Goal: Use online tool/utility: Use online tool/utility

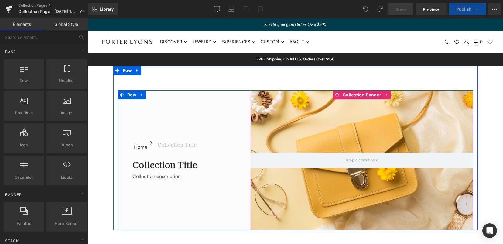
click at [367, 133] on div at bounding box center [362, 160] width 222 height 140
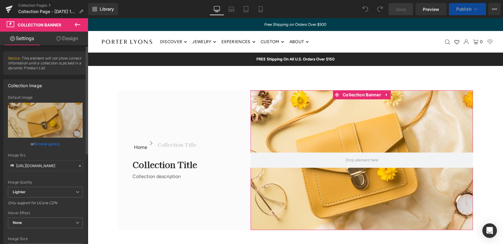
click at [46, 144] on link "Browse gallery" at bounding box center [47, 144] width 26 height 11
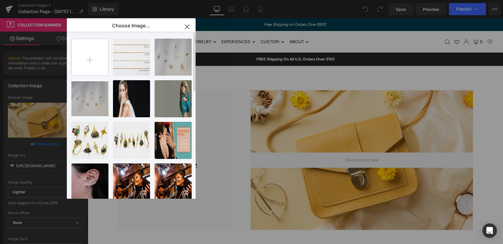
click at [89, 63] on input "file" at bounding box center [90, 57] width 36 height 36
click at [188, 28] on icon "button" at bounding box center [187, 27] width 10 height 10
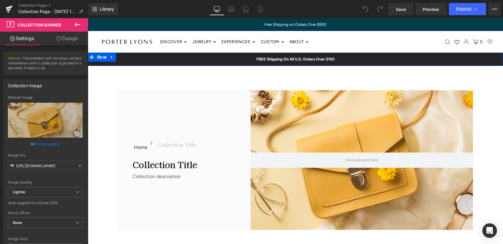
click at [145, 62] on div "FREE Shipping On All U.S. Orders Over $150 Text Block Row" at bounding box center [295, 59] width 415 height 13
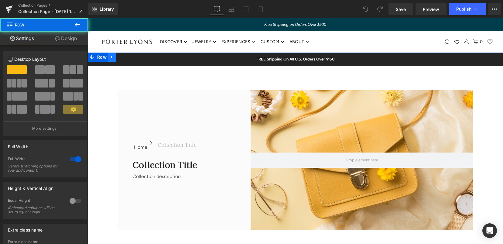
click at [112, 58] on icon at bounding box center [112, 57] width 4 height 5
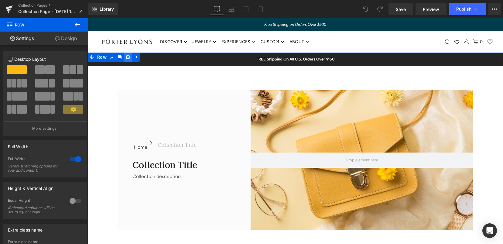
click at [127, 57] on icon at bounding box center [128, 57] width 4 height 4
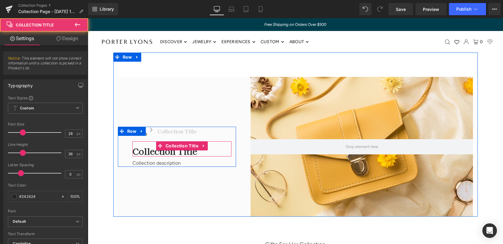
click at [186, 152] on h1 "Collection title" at bounding box center [181, 151] width 99 height 11
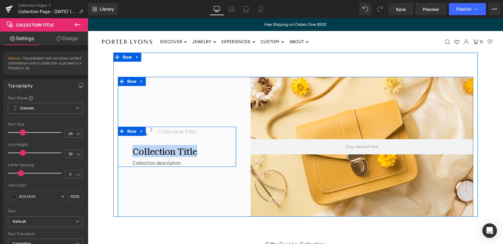
drag, startPoint x: 187, startPoint y: 152, endPoint x: 124, endPoint y: 151, distance: 62.9
click at [124, 151] on div "Home Button Icon Collection title Collection Title Icon List Row Collection tit…" at bounding box center [177, 147] width 119 height 40
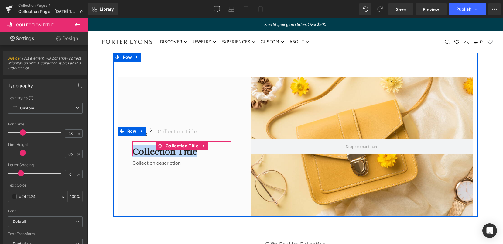
click at [186, 153] on h1 "Collection title" at bounding box center [181, 151] width 99 height 11
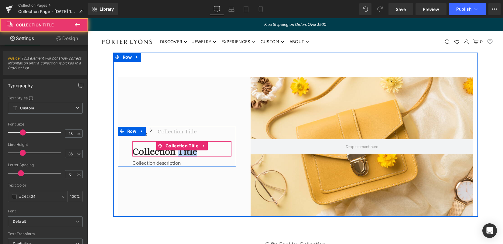
click at [186, 153] on h1 "Collection title" at bounding box center [181, 151] width 99 height 11
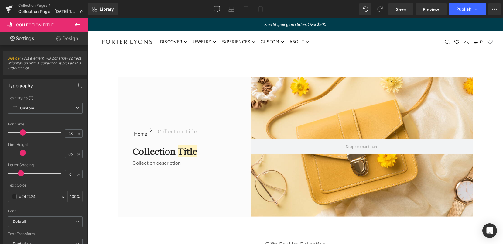
click at [78, 25] on icon at bounding box center [77, 25] width 5 height 4
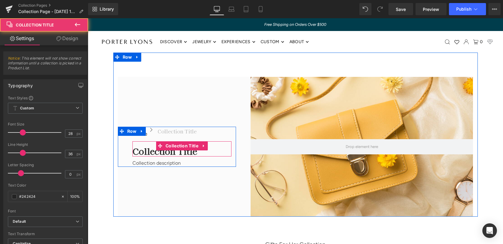
click at [150, 153] on h1 "Collection title" at bounding box center [181, 151] width 99 height 11
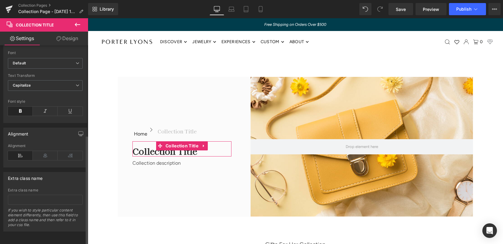
scroll to position [163, 0]
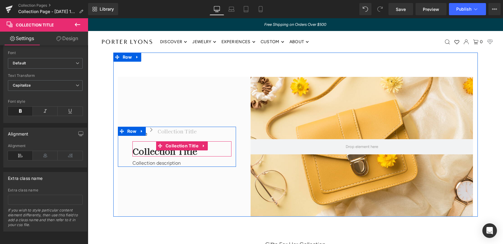
click at [187, 152] on h1 "Collection title" at bounding box center [181, 151] width 99 height 11
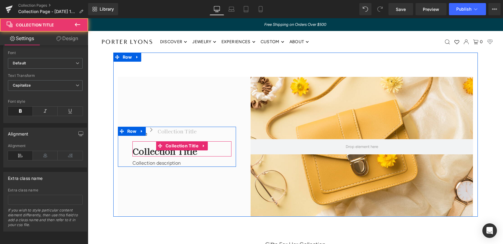
click at [187, 152] on h1 "Collection title" at bounding box center [181, 151] width 99 height 11
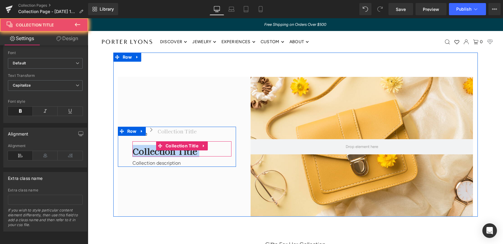
click at [187, 152] on h1 "Collection title" at bounding box center [181, 151] width 99 height 11
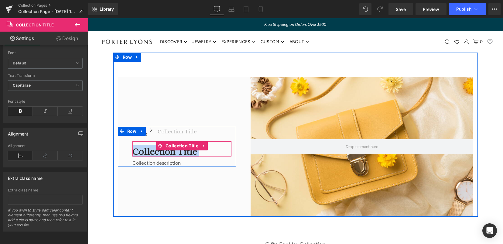
click at [203, 145] on icon at bounding box center [204, 146] width 4 height 5
click at [218, 146] on link at bounding box center [216, 145] width 8 height 9
click at [179, 152] on h1 "Collection title" at bounding box center [181, 151] width 99 height 11
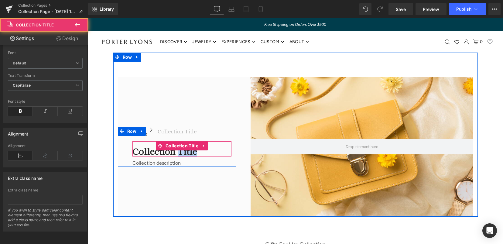
click at [179, 152] on h1 "Collection title" at bounding box center [181, 151] width 99 height 11
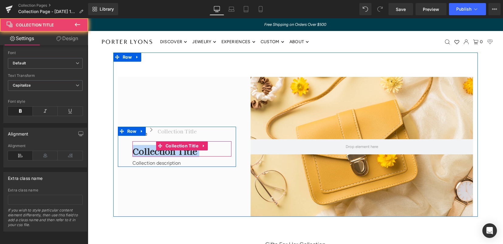
click at [179, 152] on h1 "Collection title" at bounding box center [181, 151] width 99 height 11
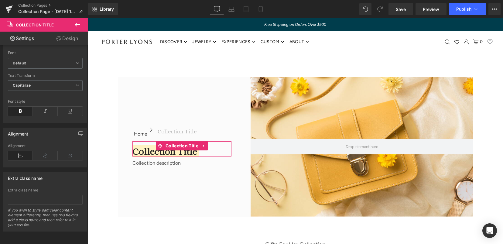
click at [61, 42] on link "Design" at bounding box center [67, 39] width 44 height 14
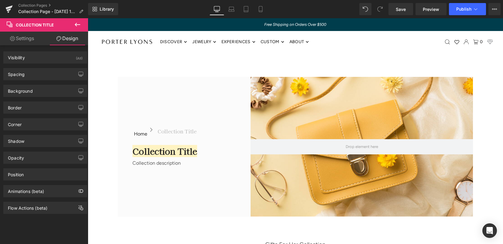
click at [76, 23] on icon at bounding box center [77, 24] width 7 height 7
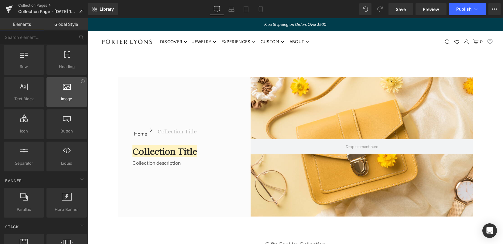
scroll to position [0, 0]
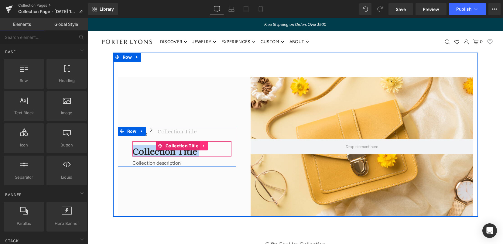
click at [202, 145] on icon at bounding box center [204, 146] width 4 height 5
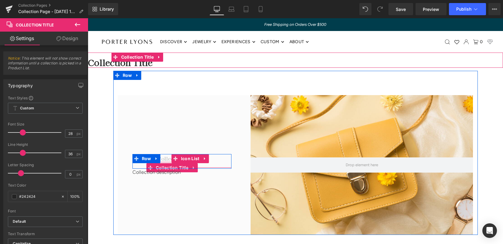
click at [165, 157] on h1 "Collection title" at bounding box center [177, 158] width 39 height 7
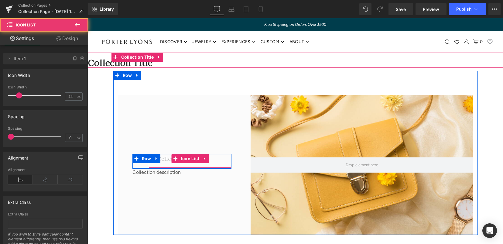
click at [187, 163] on div "Collection title Collection Title" at bounding box center [173, 159] width 48 height 11
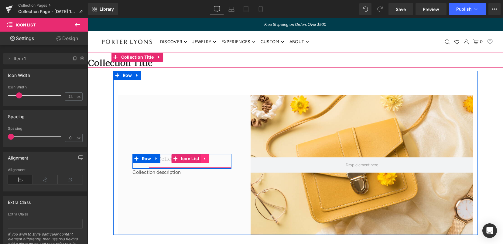
click at [204, 158] on icon at bounding box center [204, 158] width 1 height 3
click at [208, 157] on icon at bounding box center [209, 159] width 4 height 4
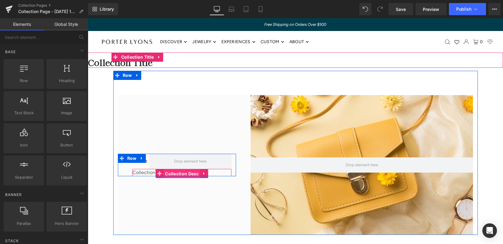
click at [166, 170] on span "Collection Desc" at bounding box center [181, 173] width 37 height 9
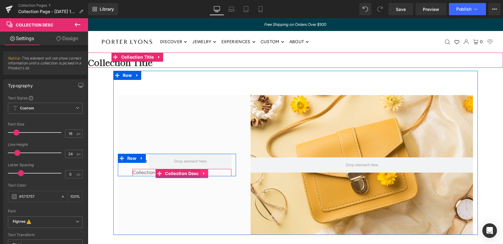
click at [204, 173] on icon at bounding box center [204, 173] width 1 height 3
click at [208, 174] on icon at bounding box center [208, 173] width 4 height 5
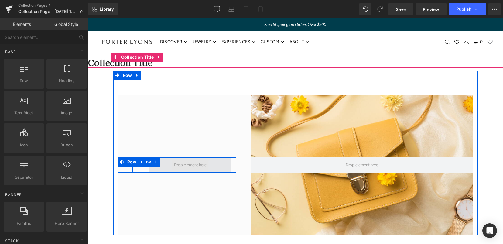
click at [196, 166] on span at bounding box center [190, 165] width 37 height 10
click at [157, 161] on icon at bounding box center [156, 162] width 4 height 5
click at [174, 163] on icon at bounding box center [172, 162] width 4 height 4
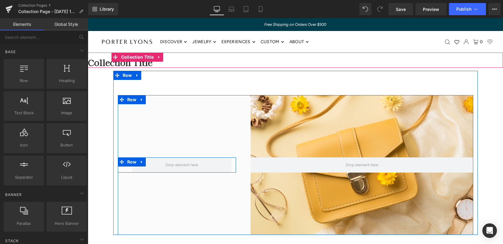
click at [140, 161] on icon at bounding box center [142, 162] width 4 height 5
click at [159, 162] on icon at bounding box center [158, 162] width 4 height 4
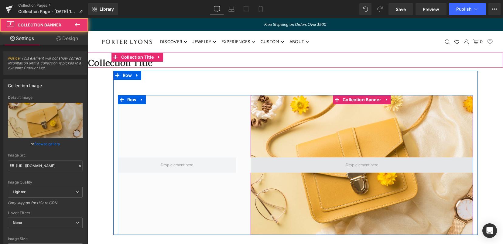
click at [285, 161] on span at bounding box center [362, 164] width 222 height 15
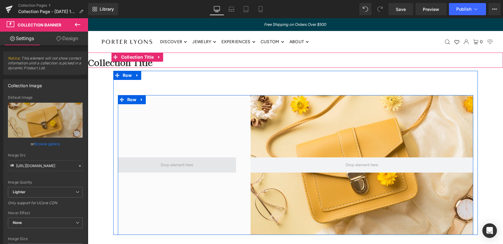
click at [178, 168] on span at bounding box center [177, 165] width 37 height 10
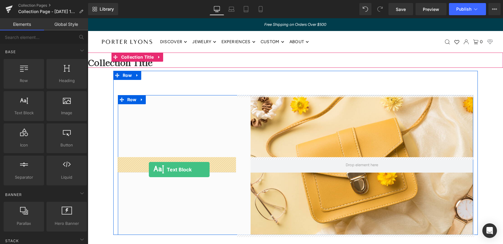
drag, startPoint x: 119, startPoint y: 123, endPoint x: 149, endPoint y: 170, distance: 55.0
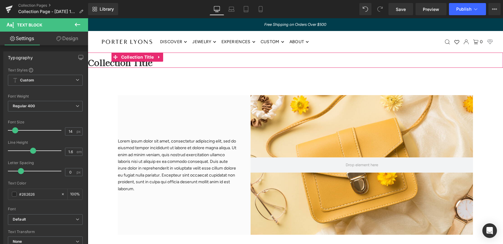
click at [79, 23] on icon at bounding box center [77, 24] width 7 height 7
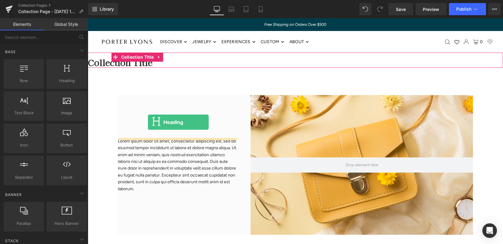
drag, startPoint x: 144, startPoint y: 101, endPoint x: 148, endPoint y: 122, distance: 21.3
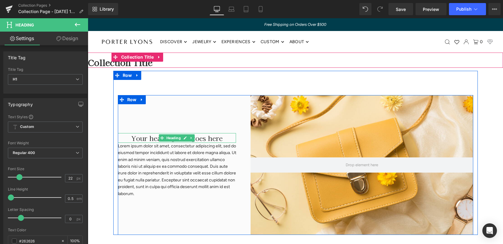
click at [213, 137] on h1 "Your heading text goes here" at bounding box center [177, 138] width 119 height 10
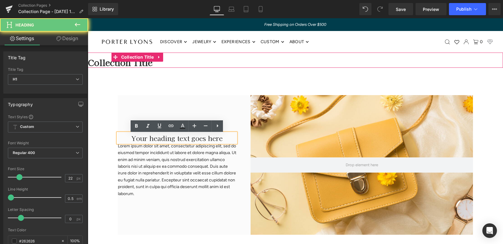
click at [213, 137] on h1 "Your heading text goes here" at bounding box center [177, 138] width 119 height 10
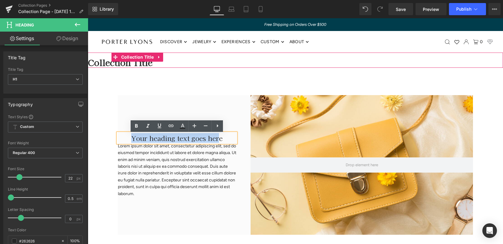
drag, startPoint x: 212, startPoint y: 138, endPoint x: 146, endPoint y: 139, distance: 65.0
click at [123, 137] on h1 "Your heading text goes here" at bounding box center [177, 138] width 119 height 10
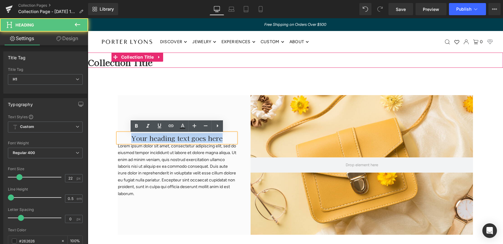
drag, startPoint x: 215, startPoint y: 139, endPoint x: 129, endPoint y: 138, distance: 86.3
click at [129, 137] on h1 "Your heading text goes here" at bounding box center [177, 138] width 119 height 10
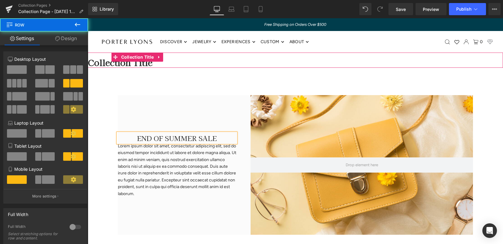
click at [218, 107] on div "END OF SUMMER SALE Heading Lorem ipsum dolor sit amet, consectetur adipiscing e…" at bounding box center [177, 165] width 119 height 140
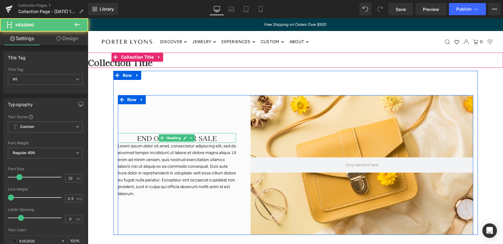
click at [204, 138] on h1 "END OF SUMMER SALE" at bounding box center [177, 138] width 119 height 10
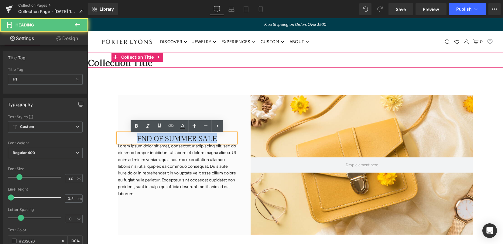
drag, startPoint x: 214, startPoint y: 138, endPoint x: 111, endPoint y: 133, distance: 103.8
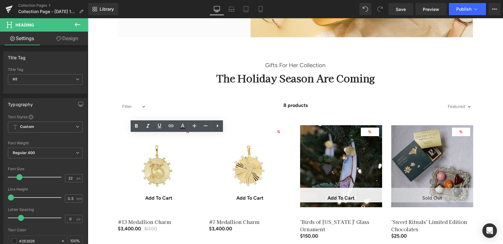
scroll to position [217, 0]
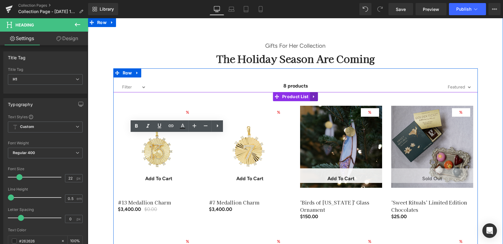
click at [312, 97] on icon at bounding box center [314, 96] width 4 height 5
click at [274, 97] on link "Product List" at bounding box center [279, 96] width 37 height 9
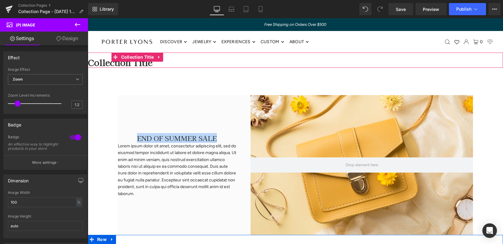
scroll to position [0, 0]
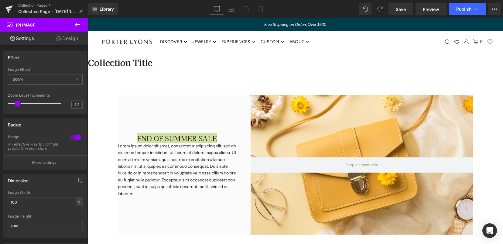
click at [75, 24] on icon at bounding box center [77, 25] width 5 height 4
